Goal: Use online tool/utility: Utilize a website feature to perform a specific function

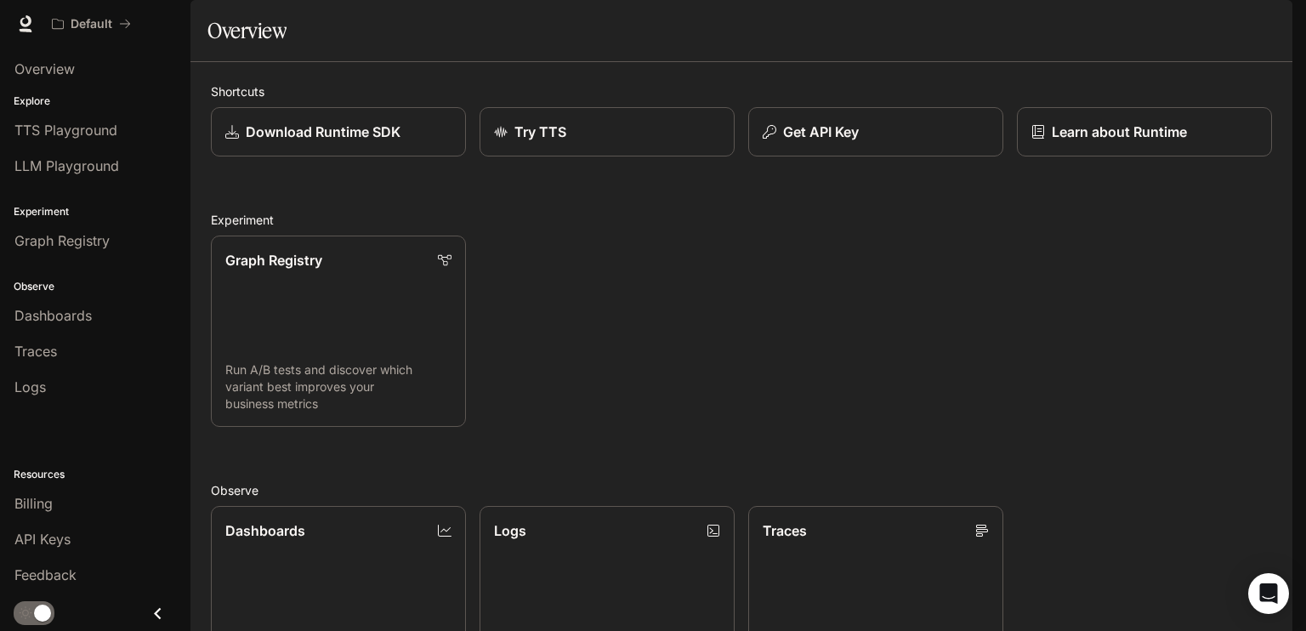
drag, startPoint x: 932, startPoint y: 292, endPoint x: 670, endPoint y: 292, distance: 262.7
drag, startPoint x: 670, startPoint y: 292, endPoint x: 627, endPoint y: 296, distance: 42.7
click at [626, 297] on div "Graph Registry Run A/B tests and discover which variant best improves your busi…" at bounding box center [734, 324] width 1074 height 205
click at [68, 168] on span "LLM Playground" at bounding box center [66, 166] width 105 height 20
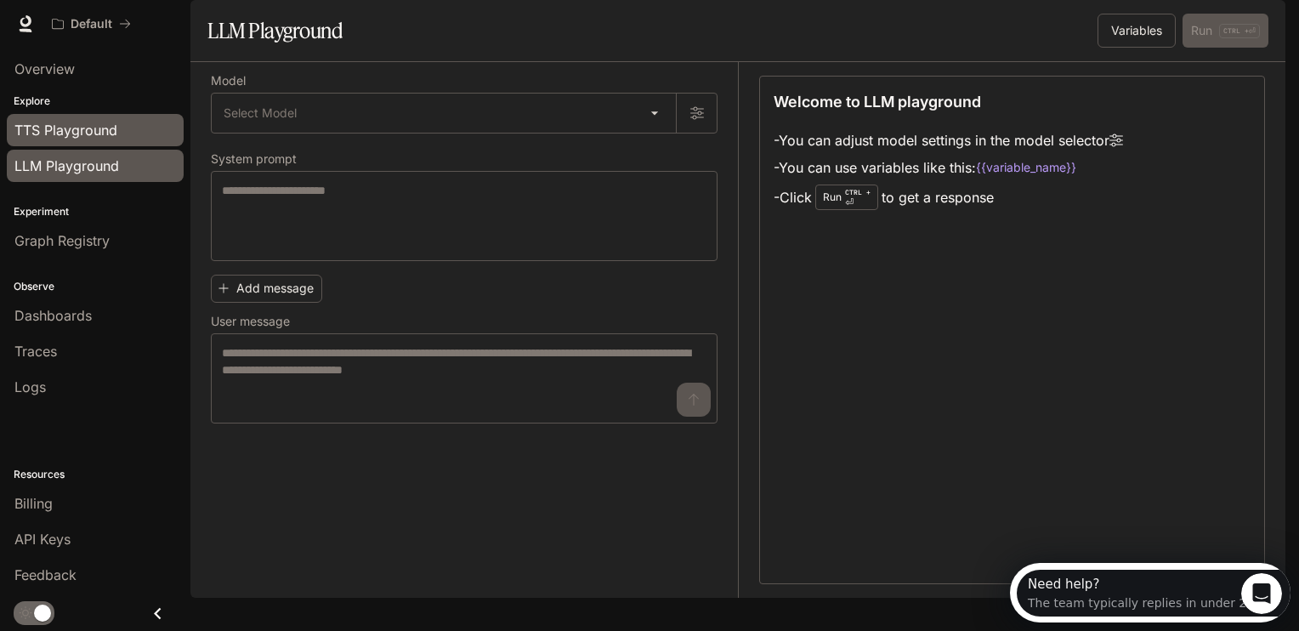
click at [88, 136] on span "TTS Playground" at bounding box center [65, 130] width 103 height 20
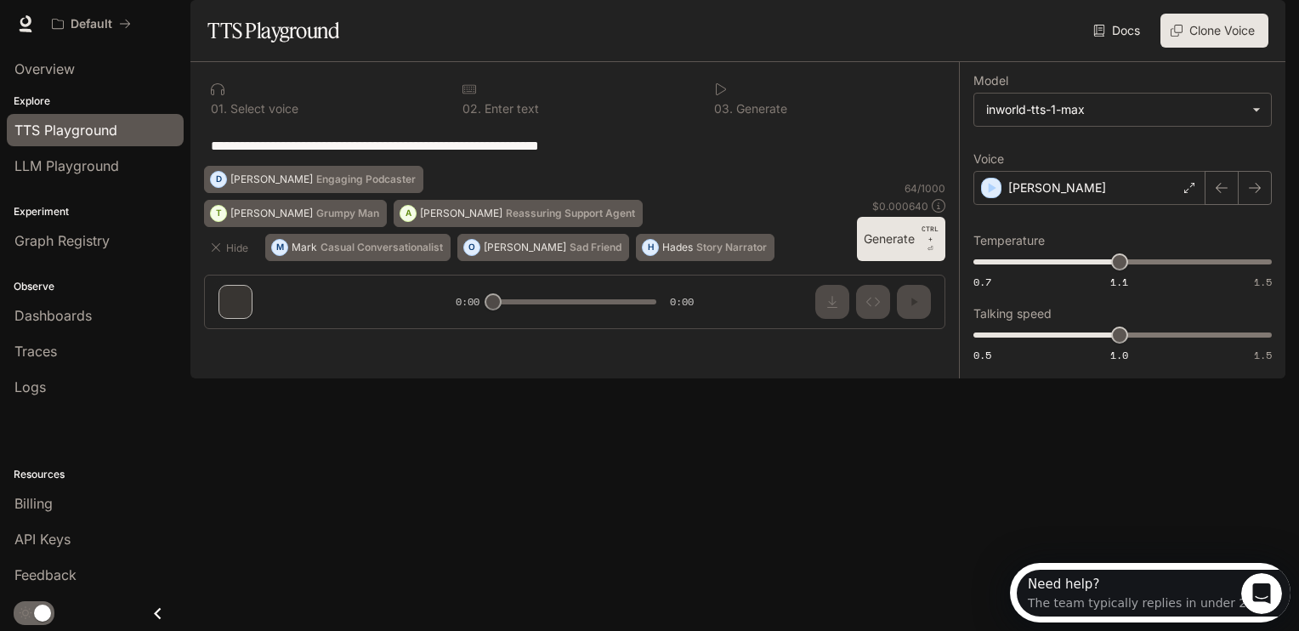
drag, startPoint x: 611, startPoint y: 66, endPoint x: 600, endPoint y: 65, distance: 11.2
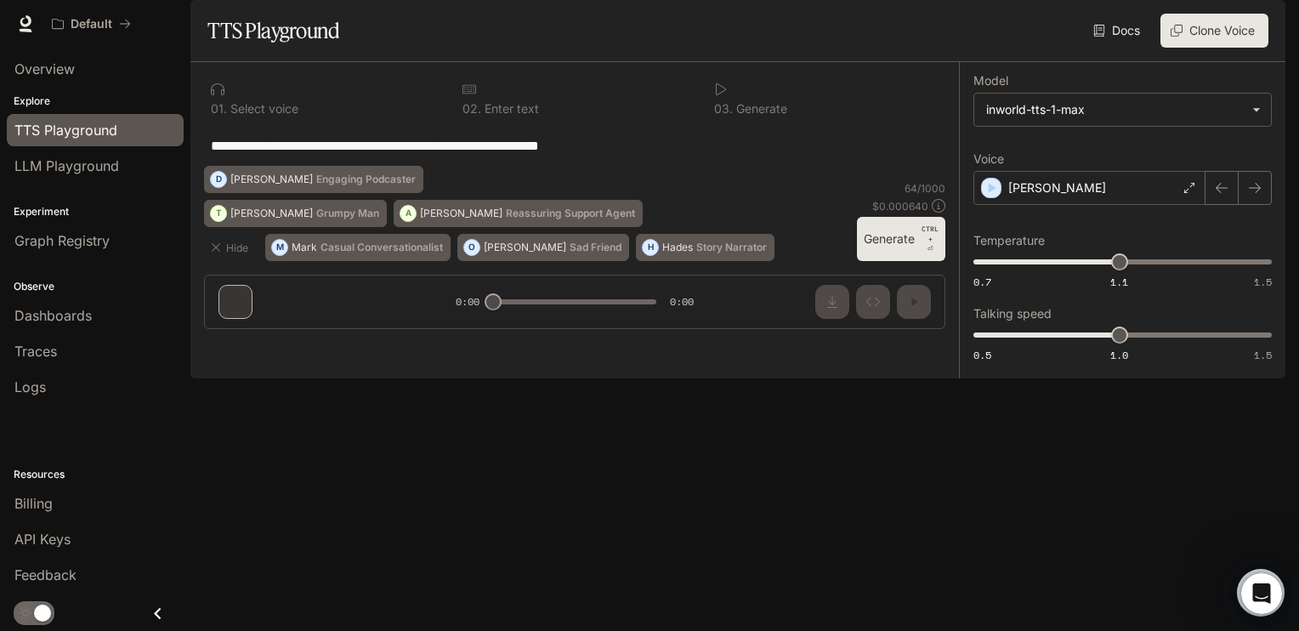
drag, startPoint x: 600, startPoint y: 65, endPoint x: 422, endPoint y: 95, distance: 180.3
click at [530, 48] on div "Docs Voices Clone Voice" at bounding box center [807, 31] width 922 height 34
click at [148, 152] on link "LLM Playground" at bounding box center [95, 166] width 177 height 32
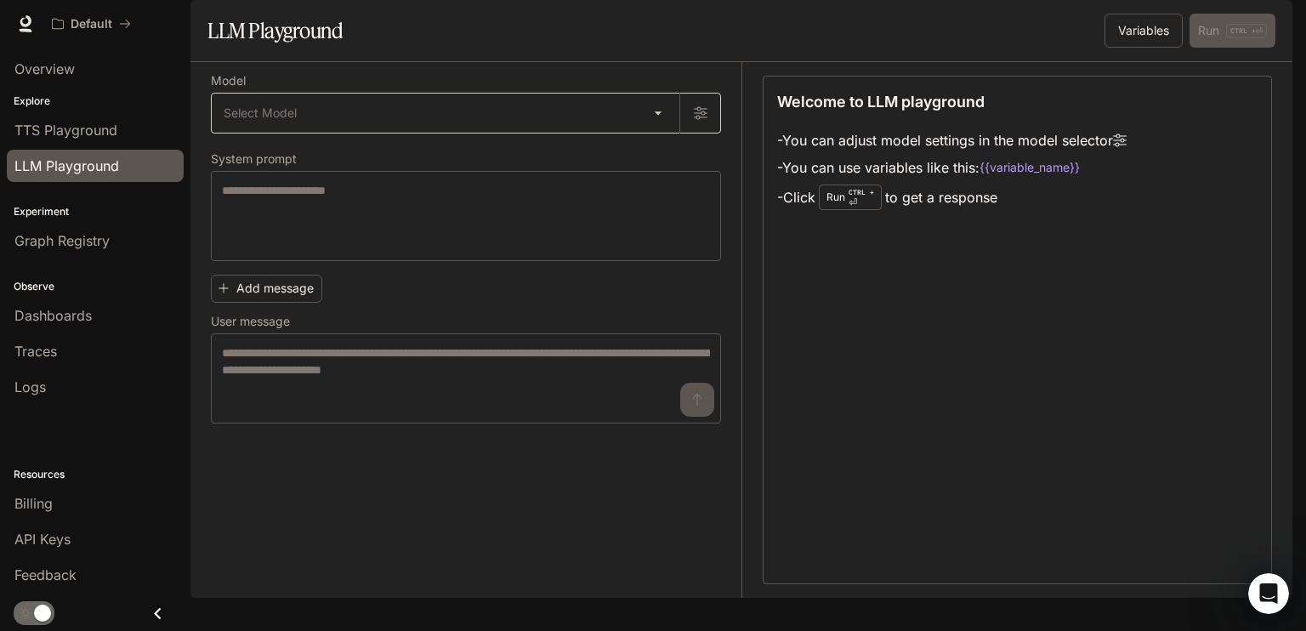
click at [428, 159] on body "Skip to main content Default Runtime Runtime Documentation Documentation Portal…" at bounding box center [653, 315] width 1306 height 631
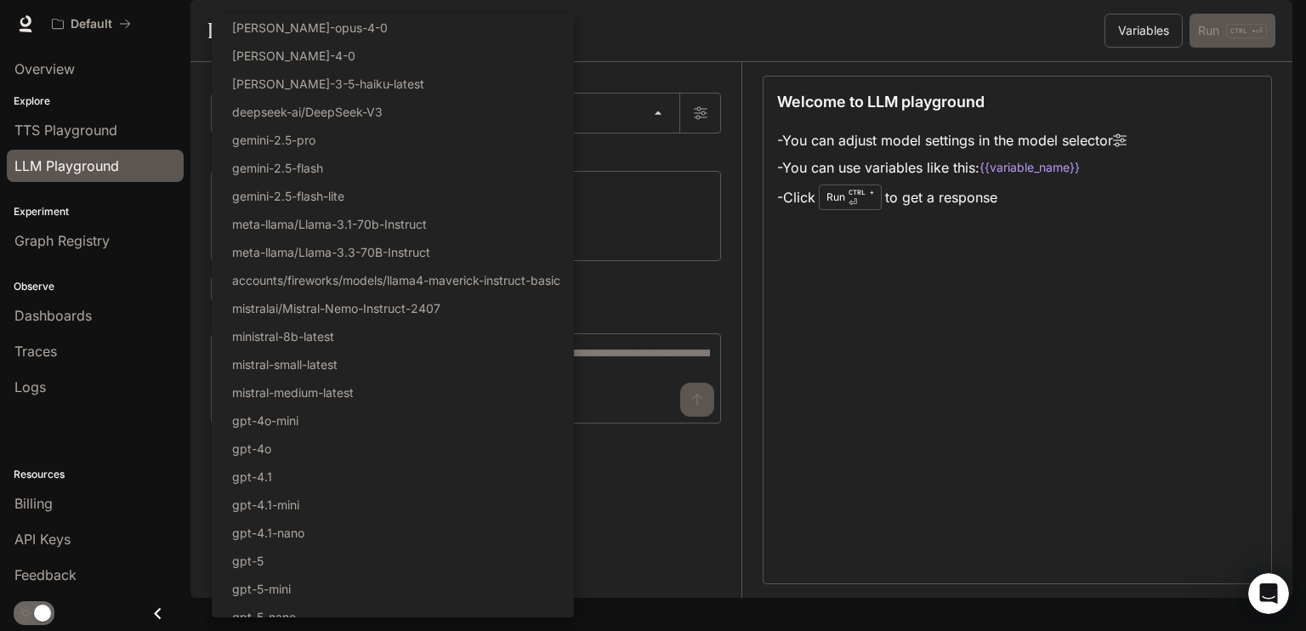
click at [669, 104] on div at bounding box center [653, 315] width 1306 height 631
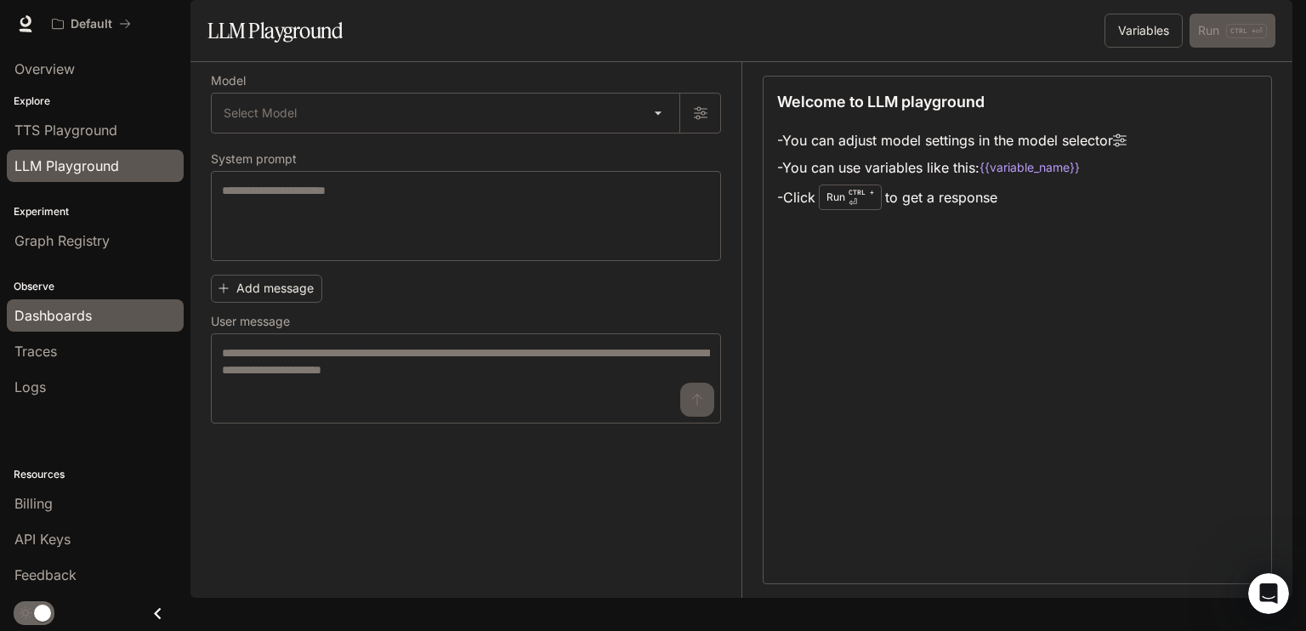
click at [84, 327] on link "Dashboards" at bounding box center [95, 315] width 177 height 32
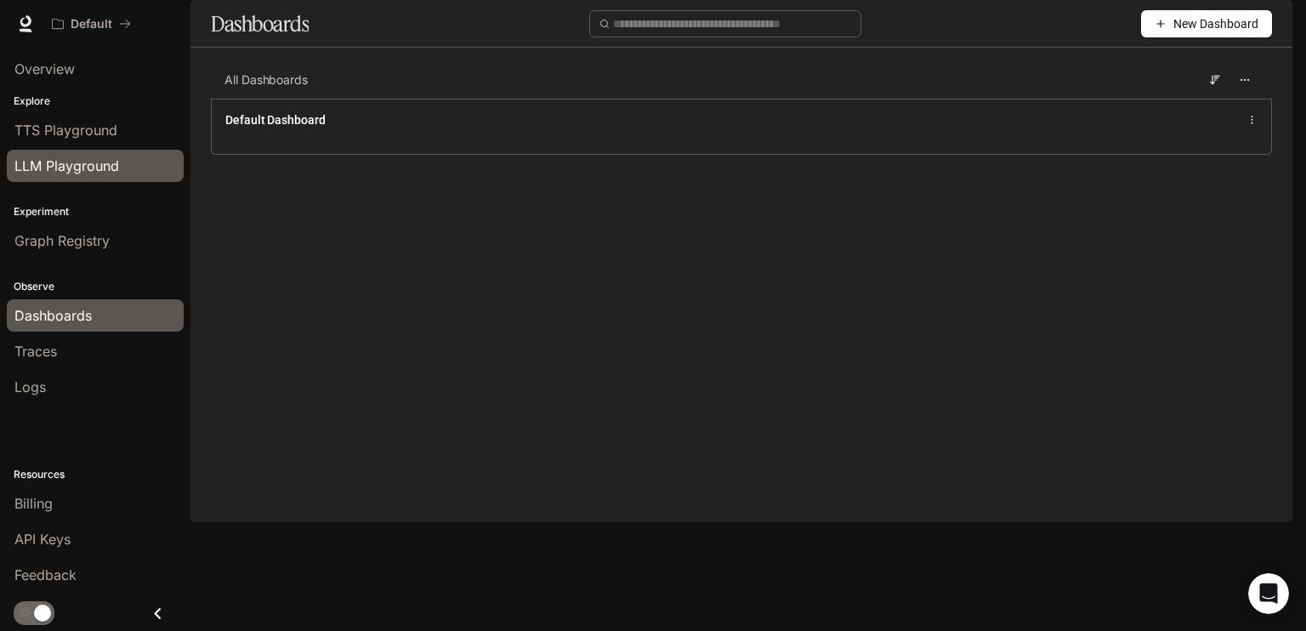
click at [71, 174] on span "LLM Playground" at bounding box center [66, 166] width 105 height 20
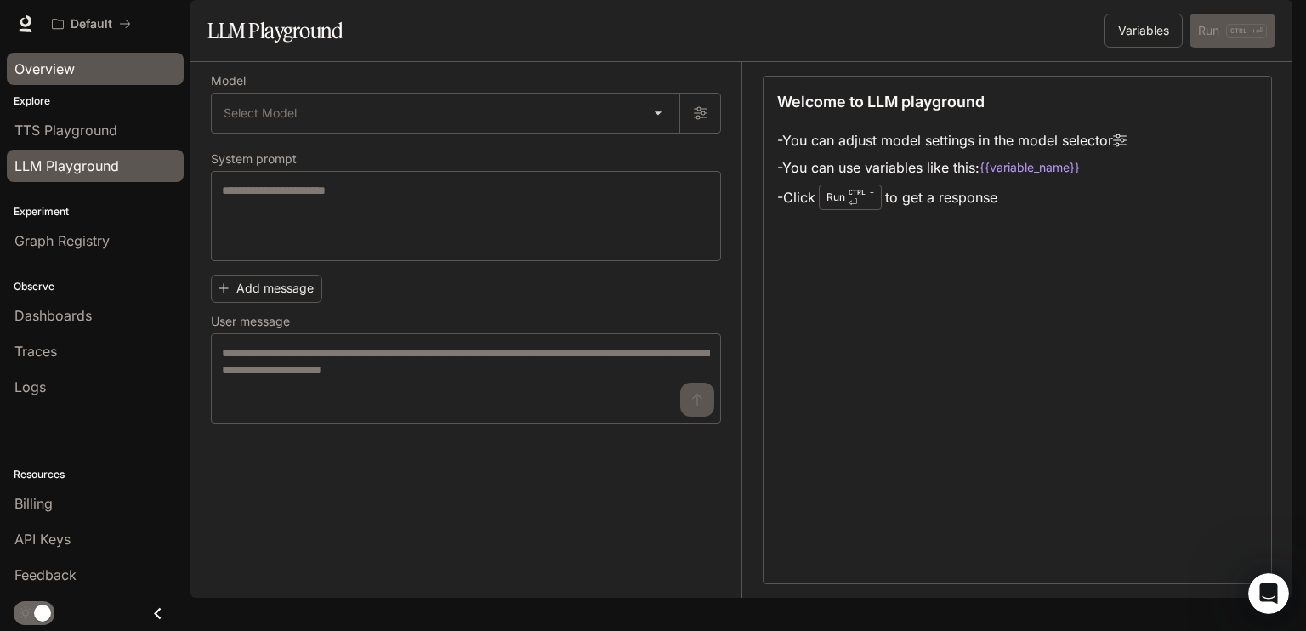
click at [72, 69] on span "Overview" at bounding box center [44, 69] width 60 height 20
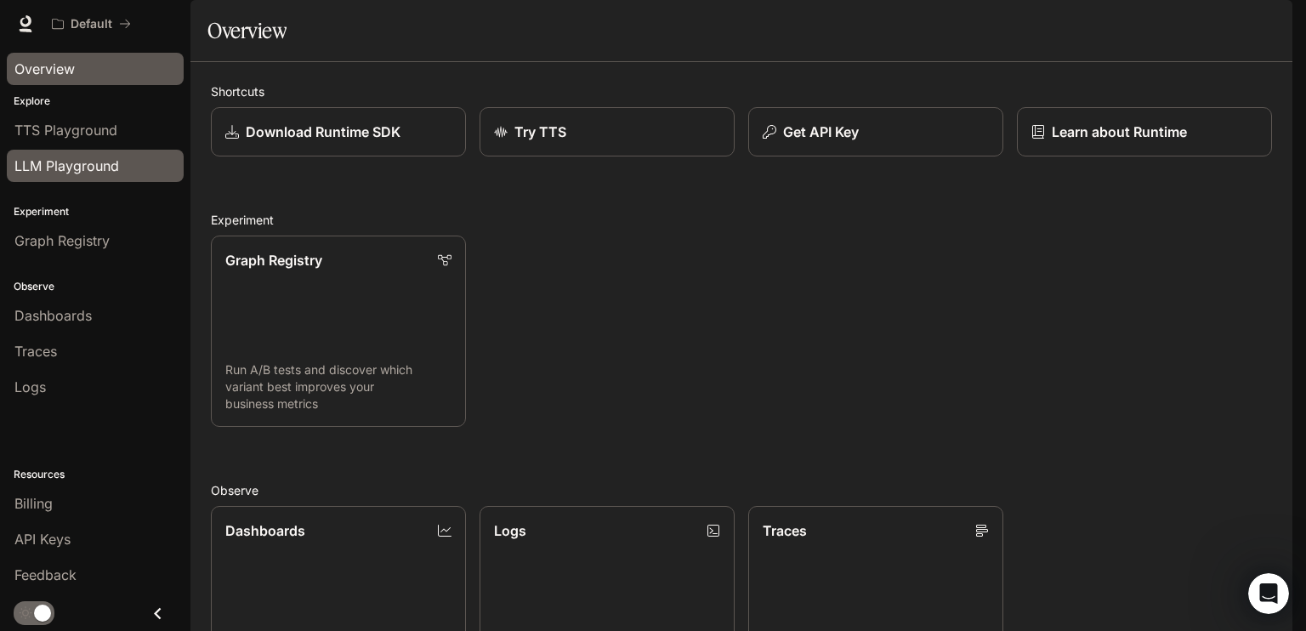
click at [82, 156] on span "LLM Playground" at bounding box center [66, 166] width 105 height 20
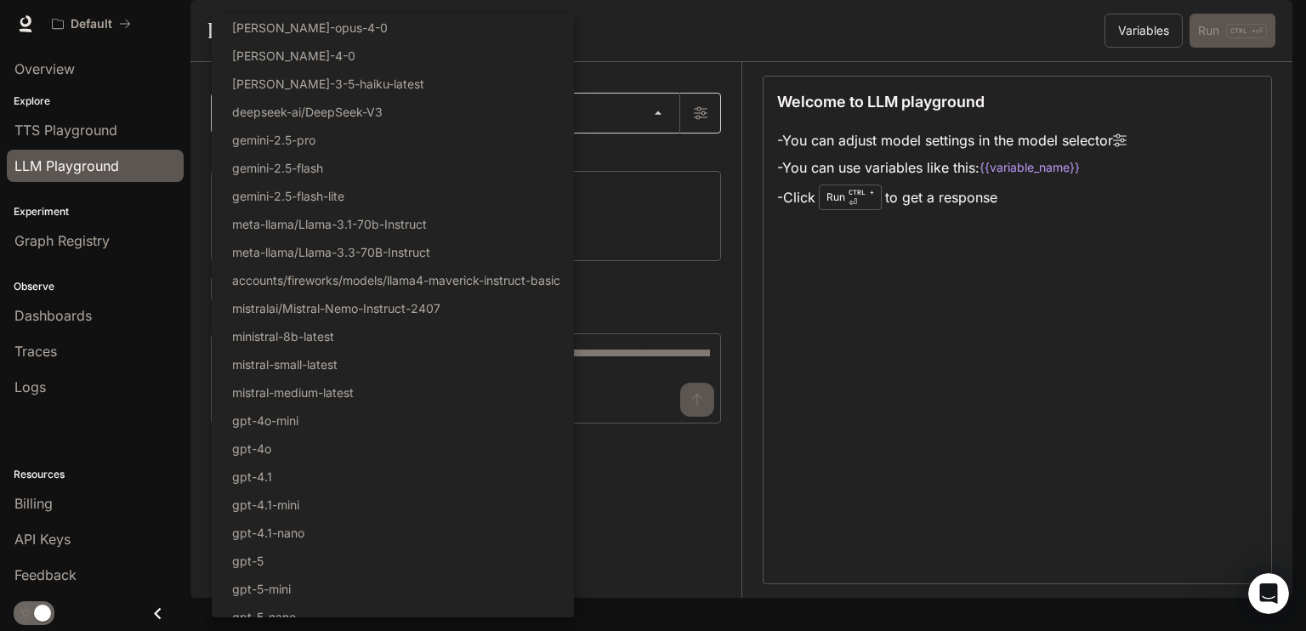
click at [481, 165] on body "Skip to main content Default Runtime Runtime Documentation Documentation Portal…" at bounding box center [653, 315] width 1306 height 631
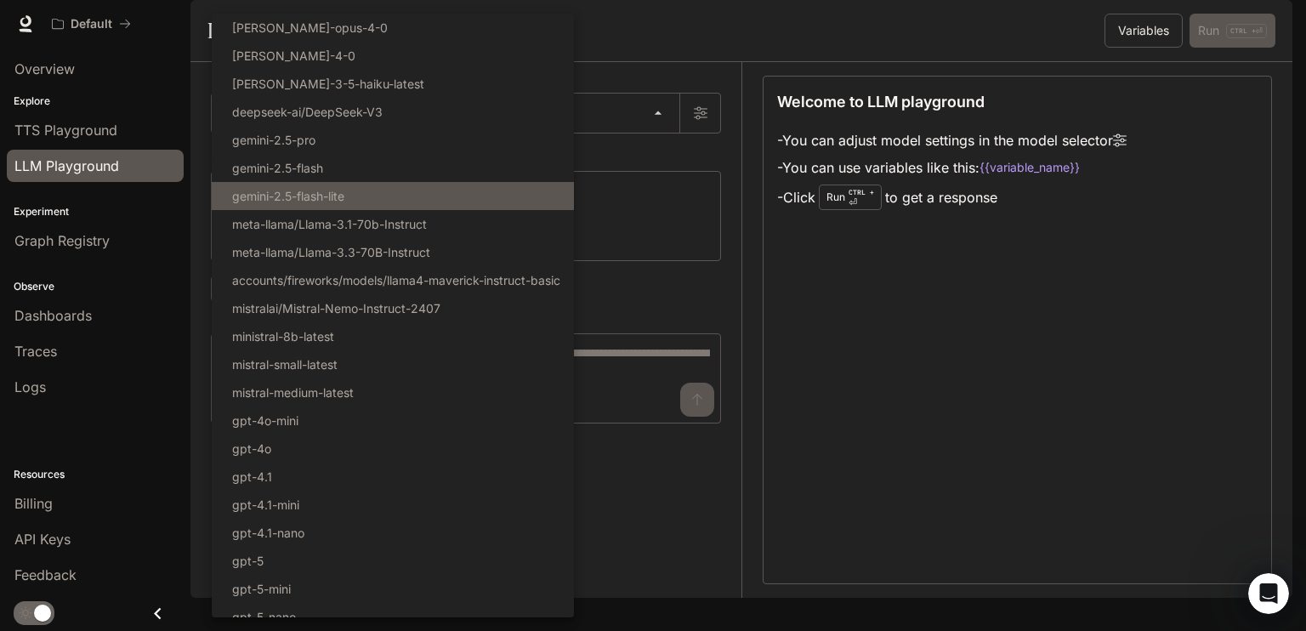
click at [403, 202] on li "gemini-2.5-flash-lite" at bounding box center [393, 196] width 362 height 28
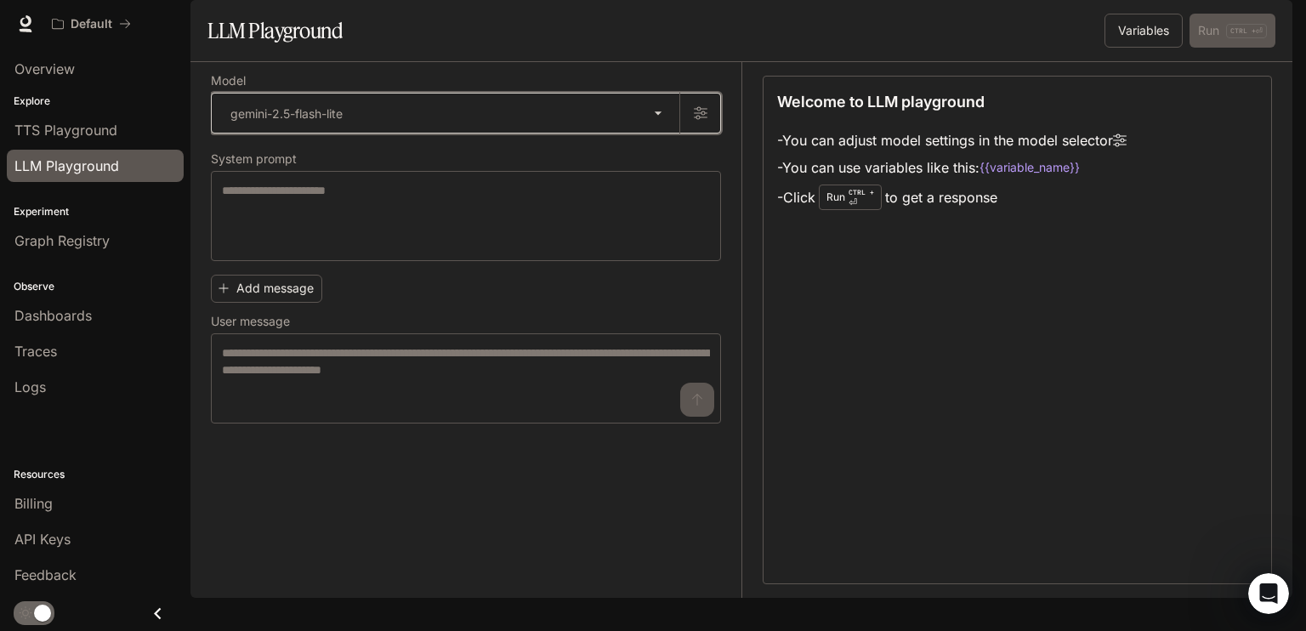
type input "**********"
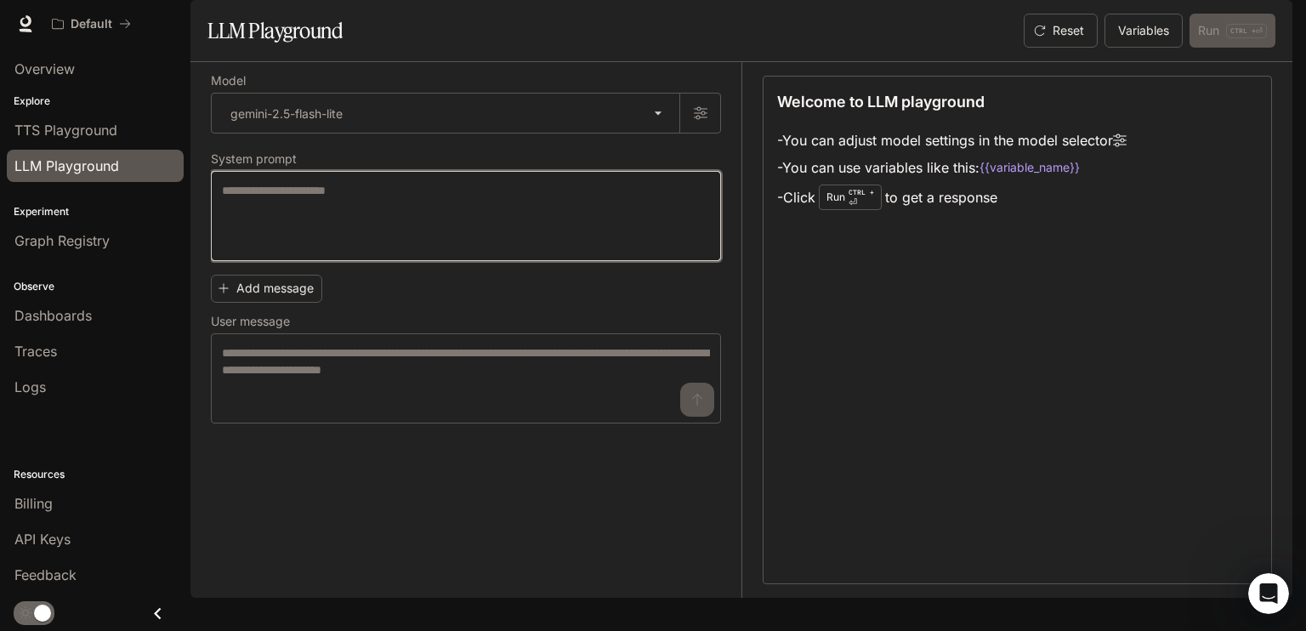
click at [435, 250] on textarea at bounding box center [466, 216] width 488 height 68
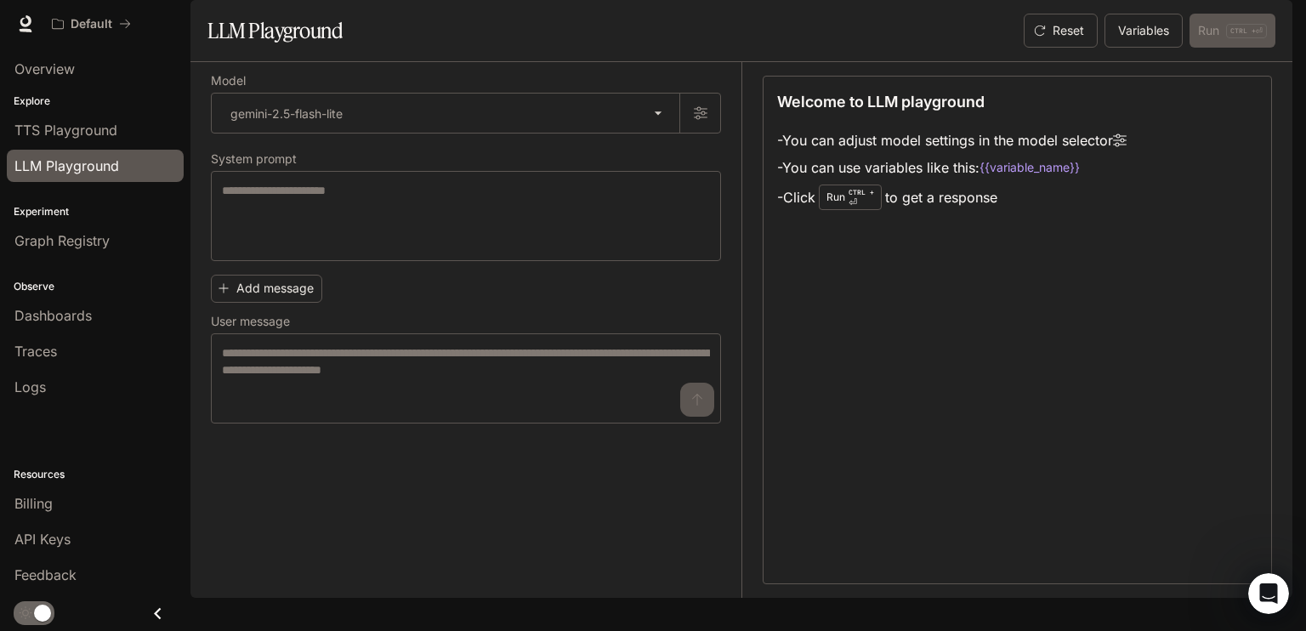
click at [78, 99] on p "Explore" at bounding box center [95, 101] width 190 height 15
click at [61, 88] on div "Overview" at bounding box center [95, 69] width 190 height 43
click at [70, 51] on li "Overview" at bounding box center [95, 69] width 190 height 36
click at [105, 25] on p "Default" at bounding box center [92, 24] width 42 height 14
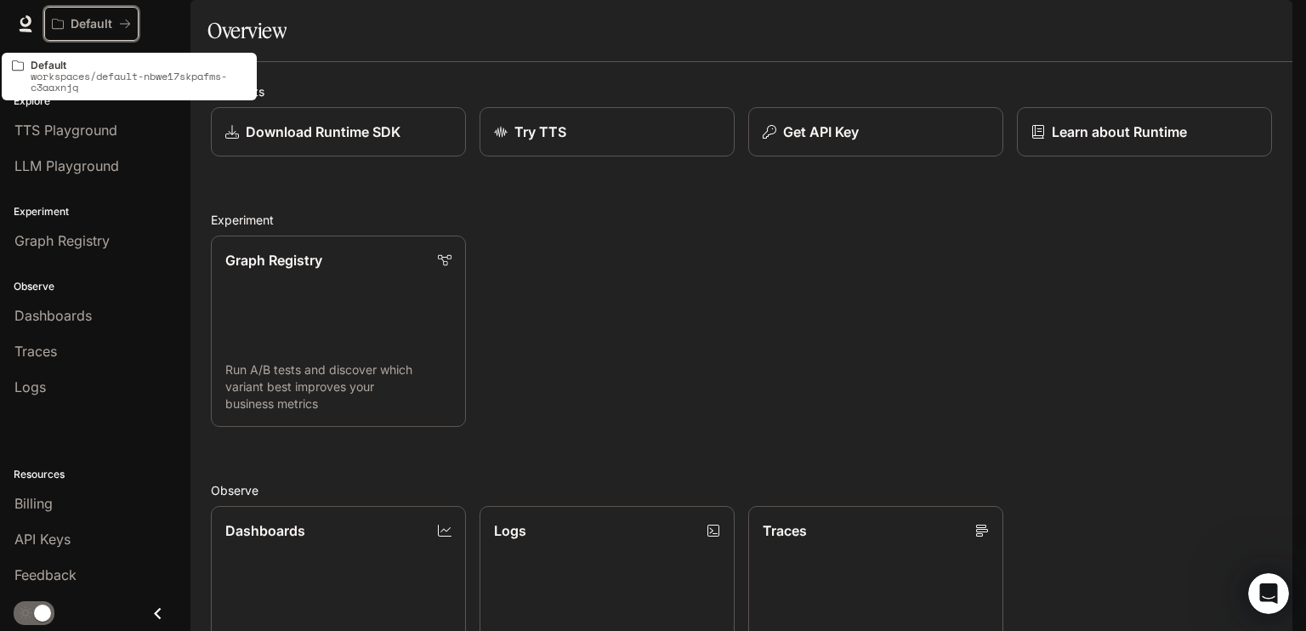
click at [105, 25] on p "Default" at bounding box center [92, 24] width 42 height 14
click at [68, 72] on p "workspaces/default-nbwe17skpafms-c3aaxnjq" at bounding box center [139, 82] width 216 height 22
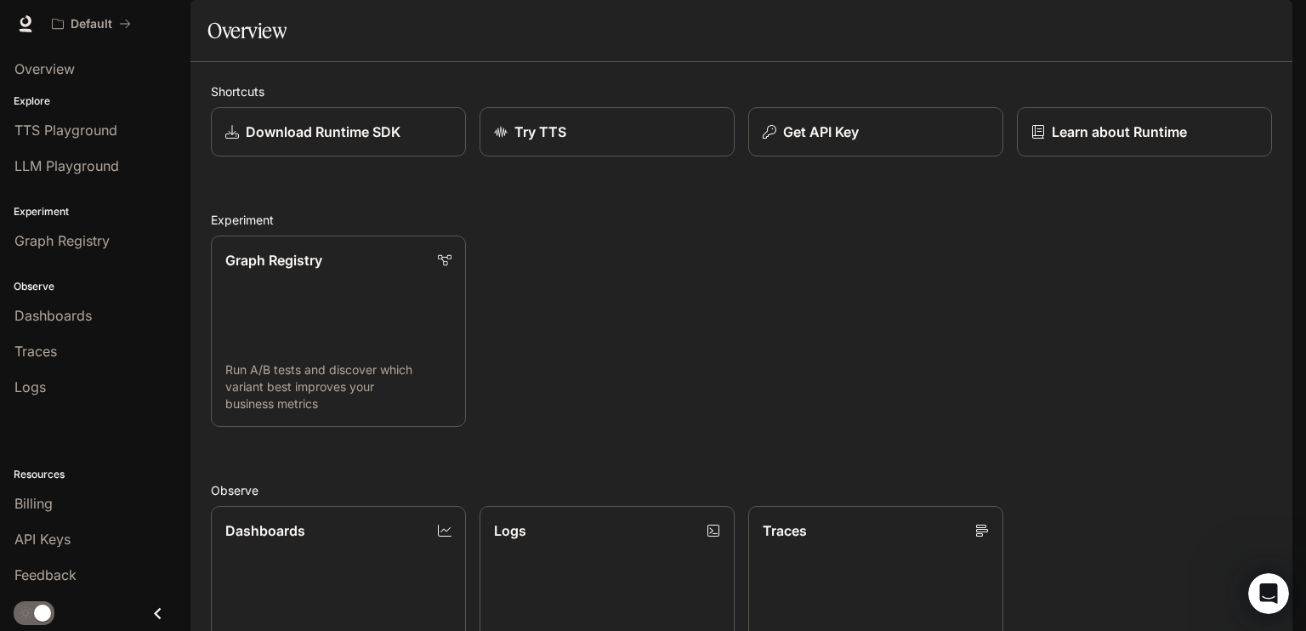
click at [334, 26] on div "Default" at bounding box center [560, 24] width 1033 height 34
click at [138, 65] on div "Overview" at bounding box center [95, 69] width 162 height 20
click at [133, 67] on div "Overview" at bounding box center [95, 69] width 162 height 20
click at [85, 72] on div "Overview" at bounding box center [95, 69] width 162 height 20
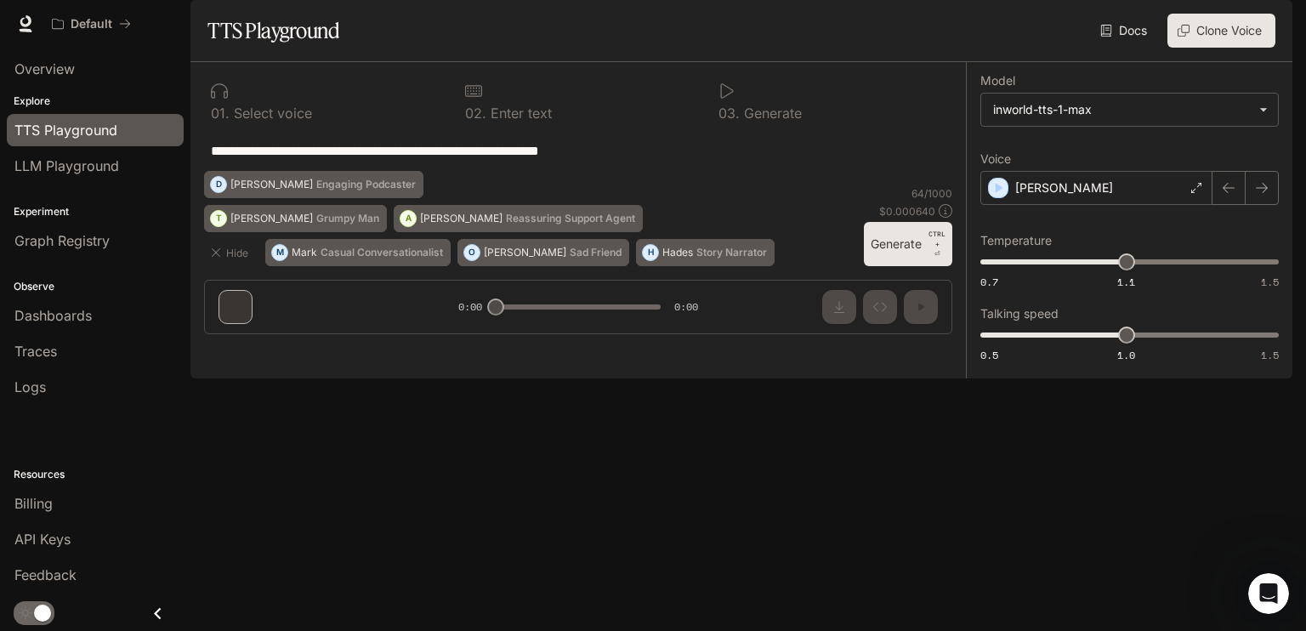
click at [269, 120] on p "Select voice" at bounding box center [271, 113] width 82 height 14
click at [1073, 205] on div "[PERSON_NAME]" at bounding box center [1096, 188] width 232 height 34
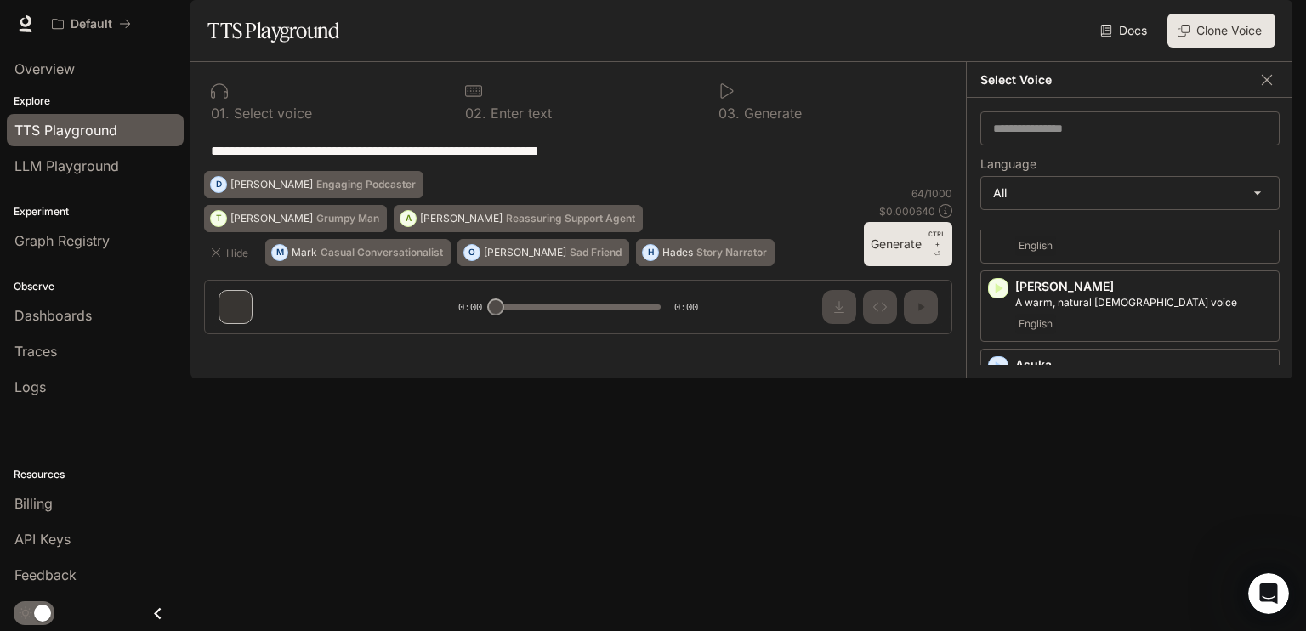
scroll to position [85, 0]
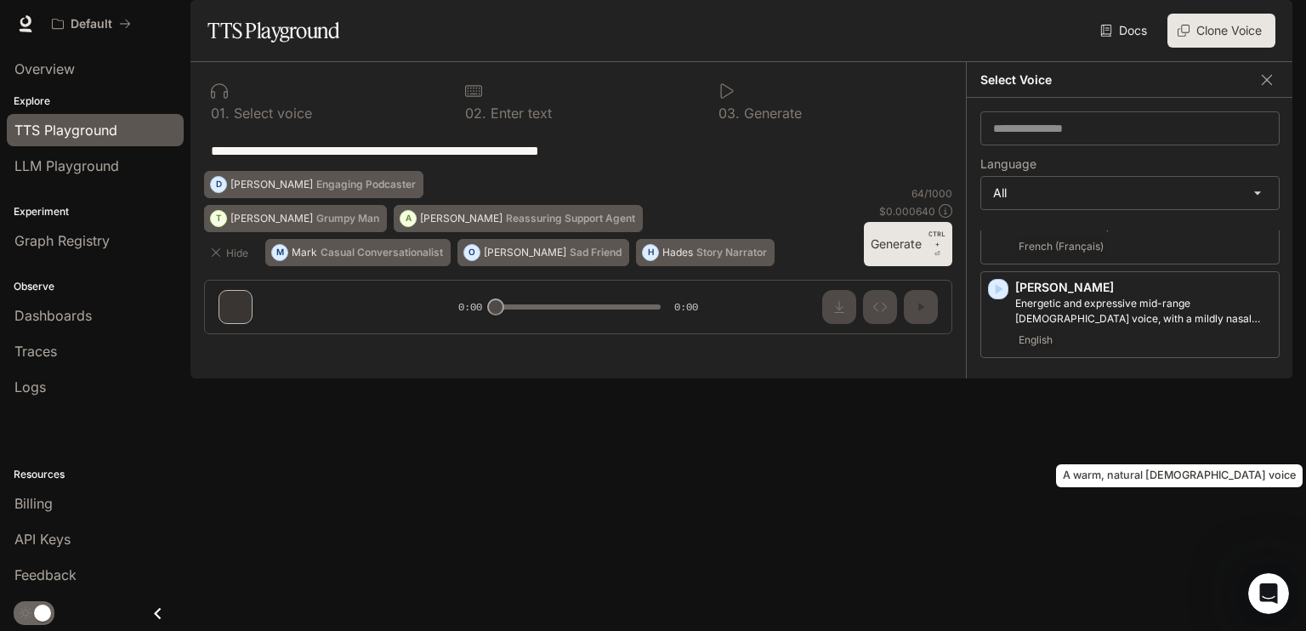
click at [1097, 405] on p "A warm, natural [DEMOGRAPHIC_DATA] voice" at bounding box center [1143, 396] width 257 height 15
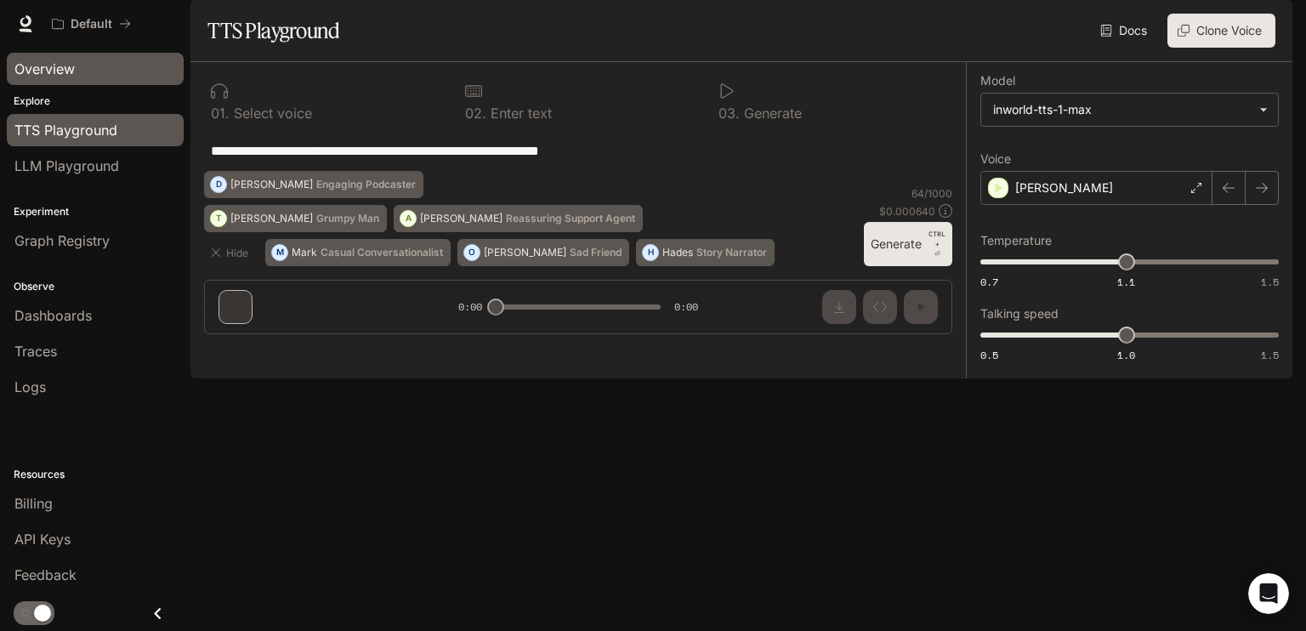
click at [94, 74] on div "Overview" at bounding box center [95, 69] width 162 height 20
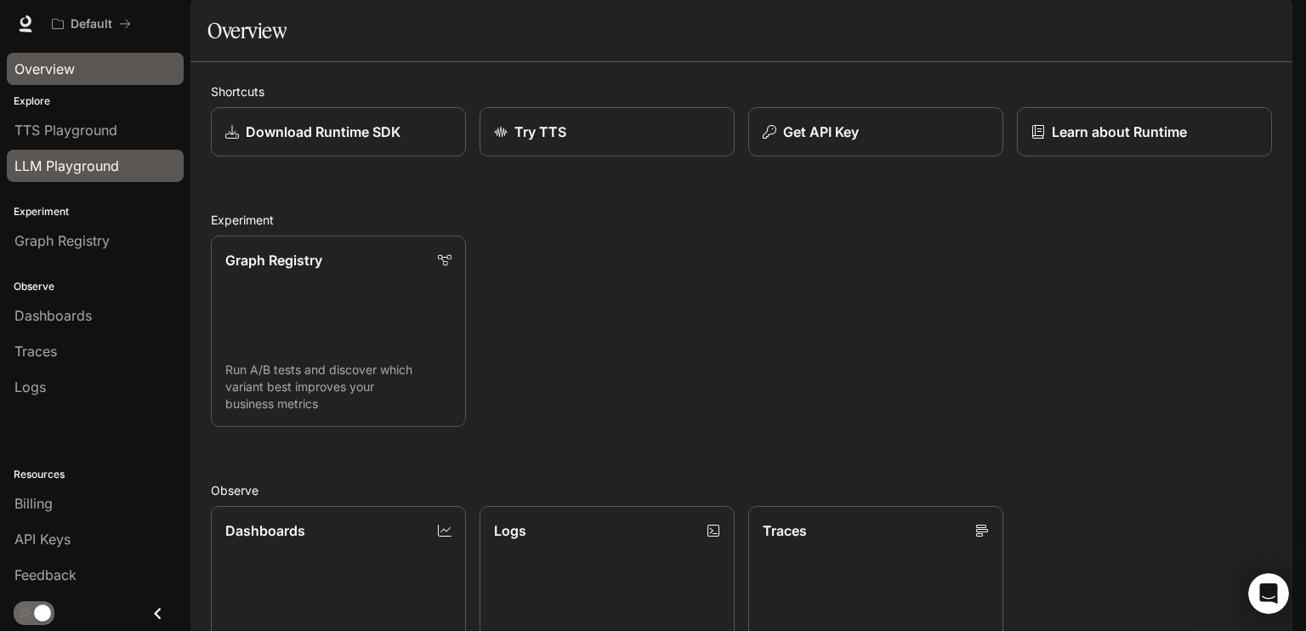
click at [99, 167] on span "LLM Playground" at bounding box center [66, 166] width 105 height 20
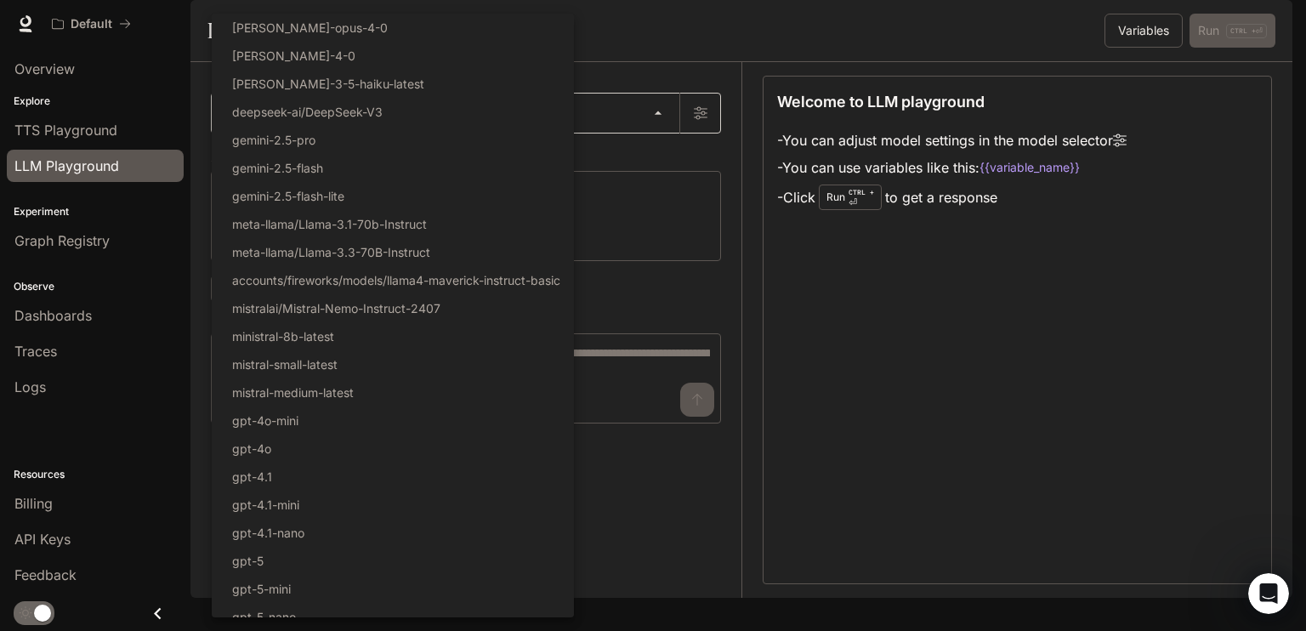
click at [666, 148] on body "Skip to main content Default Runtime Runtime Documentation Documentation Portal…" at bounding box center [653, 315] width 1306 height 631
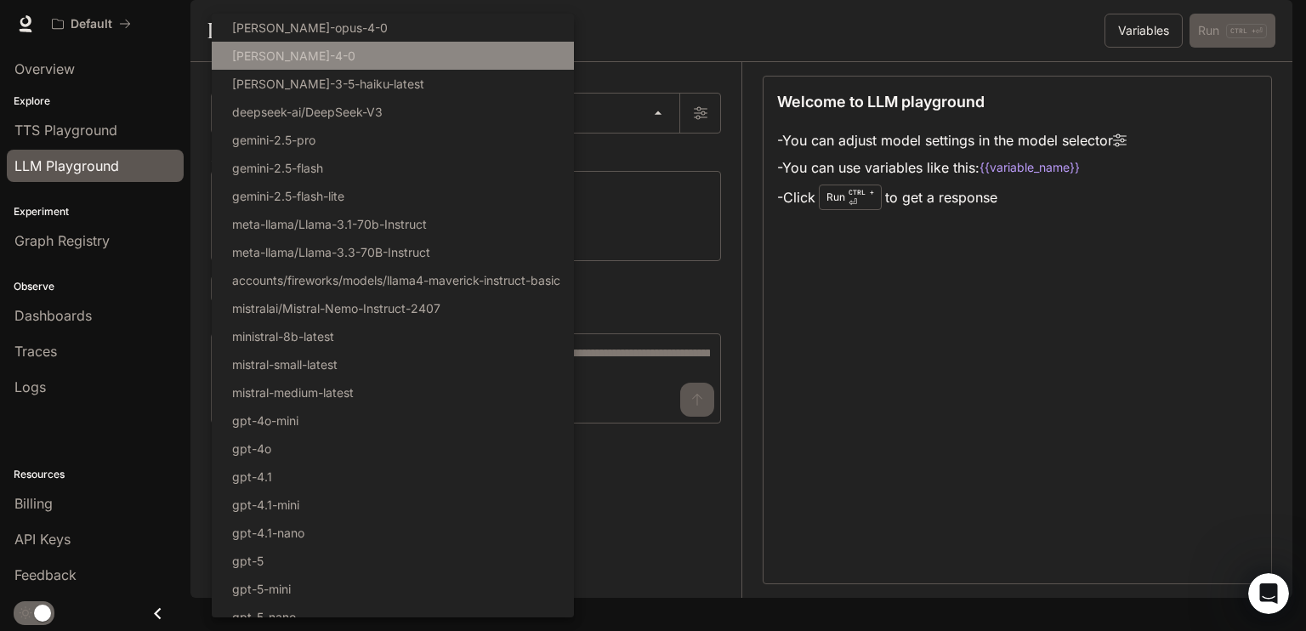
click at [436, 42] on li "[PERSON_NAME]-4-0" at bounding box center [393, 56] width 362 height 28
type input "**********"
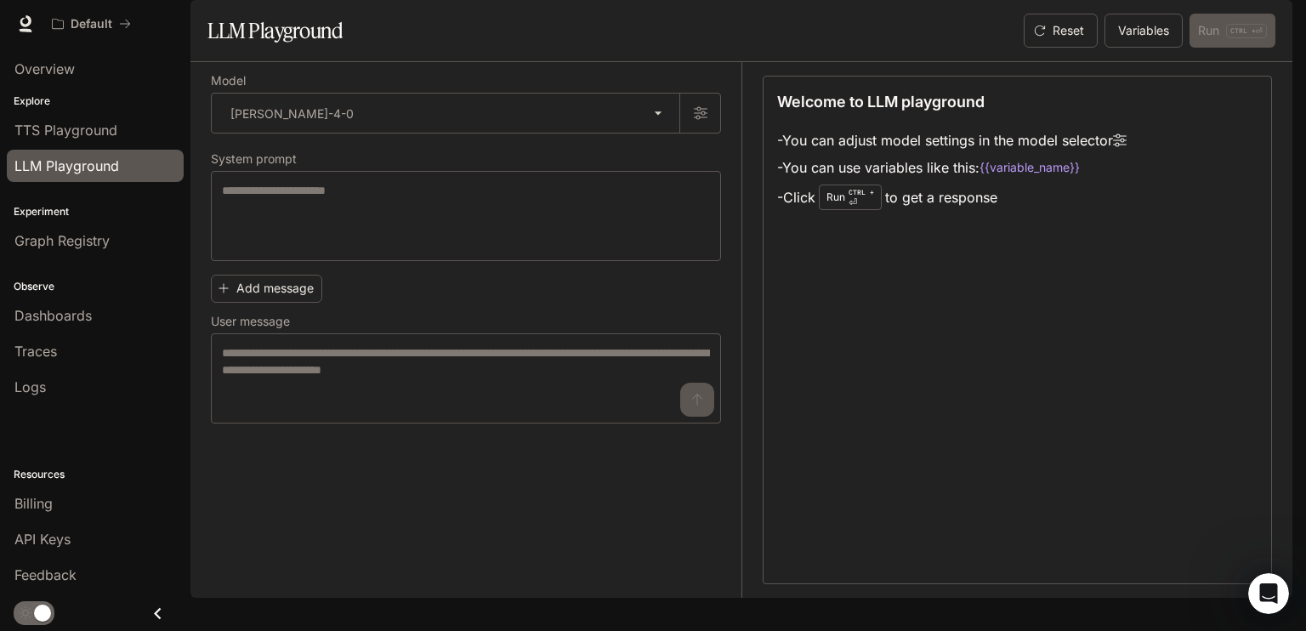
drag, startPoint x: 671, startPoint y: 77, endPoint x: 708, endPoint y: 93, distance: 40.4
click at [671, 48] on div "LLM Playground" at bounding box center [472, 31] width 530 height 34
click at [1146, 48] on button "Variables" at bounding box center [1143, 31] width 78 height 34
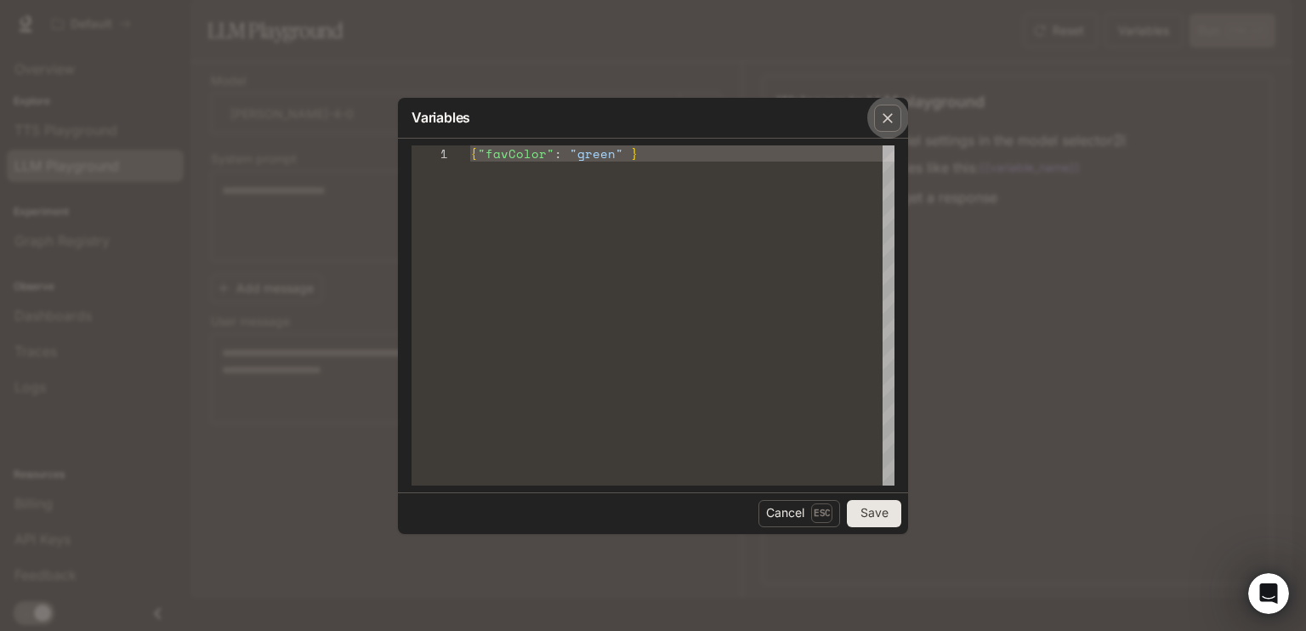
click at [892, 114] on icon "button" at bounding box center [887, 118] width 10 height 10
